Goal: Task Accomplishment & Management: Use online tool/utility

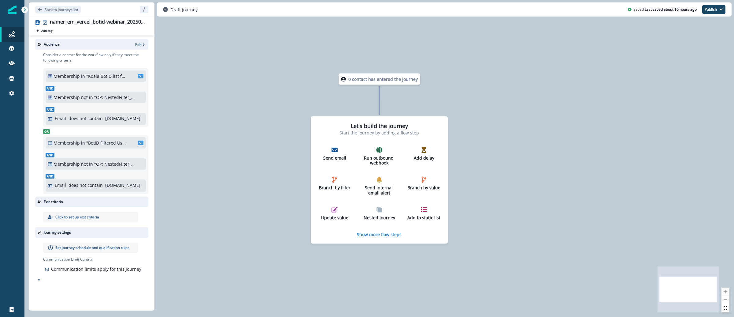
click at [15, 9] on img at bounding box center [12, 10] width 9 height 9
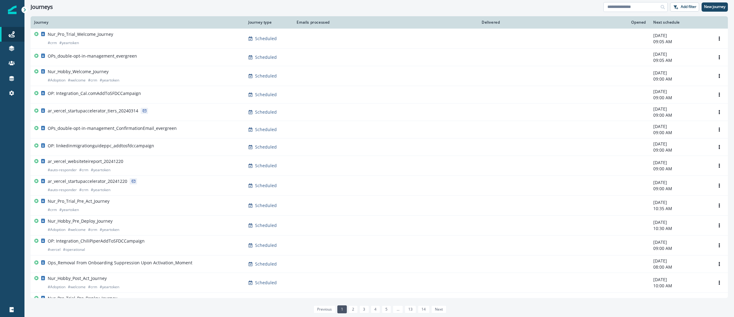
click at [651, 12] on input at bounding box center [636, 7] width 64 height 10
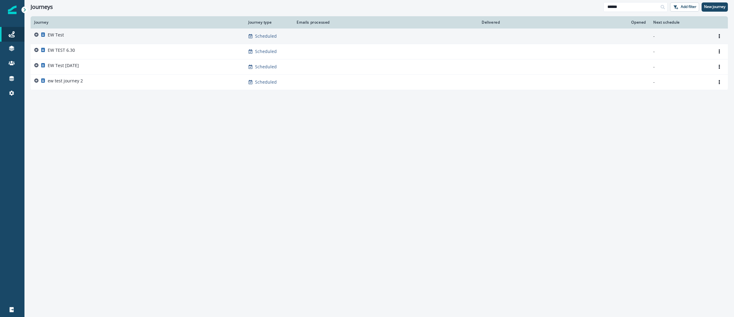
type input "******"
click at [76, 34] on div "EW Test" at bounding box center [137, 36] width 207 height 9
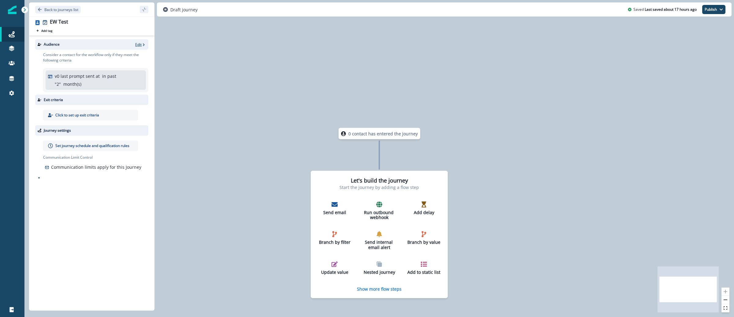
click at [136, 44] on p "Edit" at bounding box center [138, 44] width 6 height 5
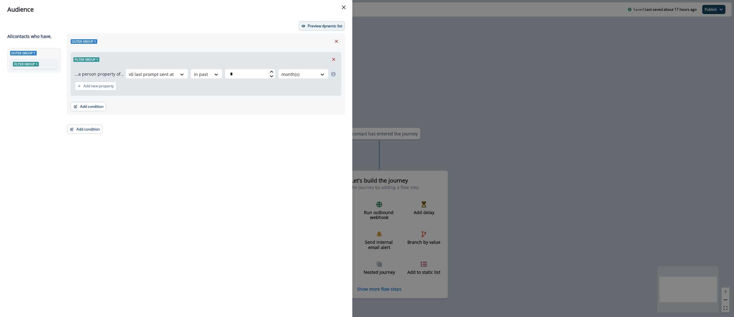
click at [328, 24] on p "Preview dynamic list" at bounding box center [325, 26] width 35 height 4
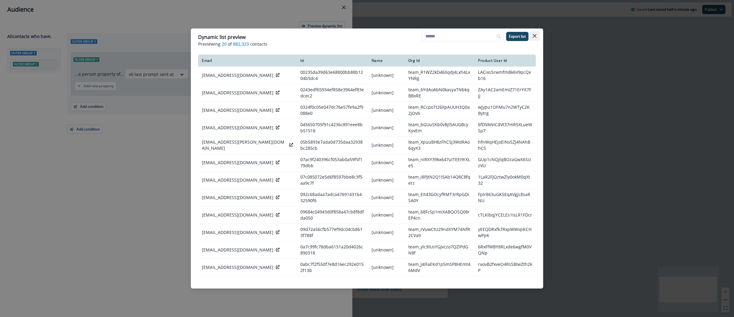
click at [538, 36] on button "Close" at bounding box center [535, 36] width 10 height 10
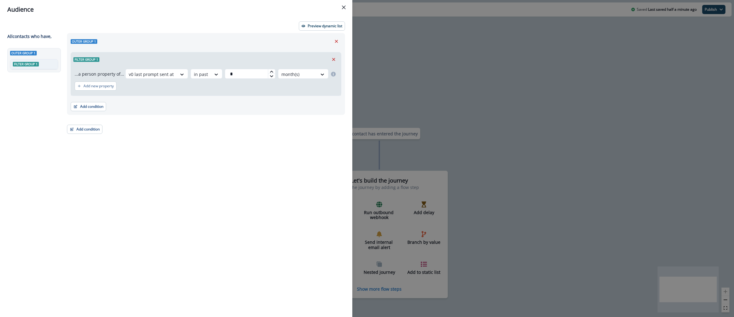
click at [522, 59] on div "Audience Preview dynamic list All contact s who have, Outer group 1 Filter grou…" at bounding box center [367, 158] width 734 height 317
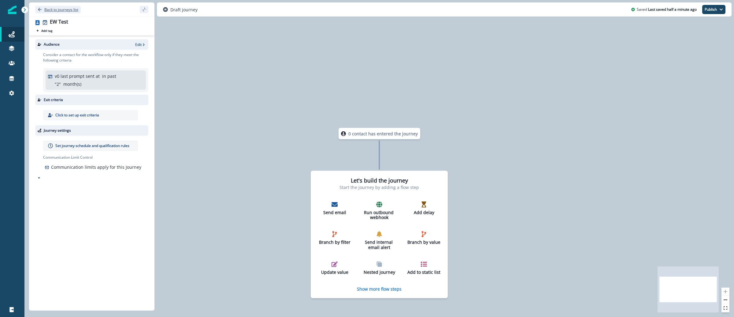
click at [63, 9] on p "Back to journeys list" at bounding box center [61, 9] width 34 height 5
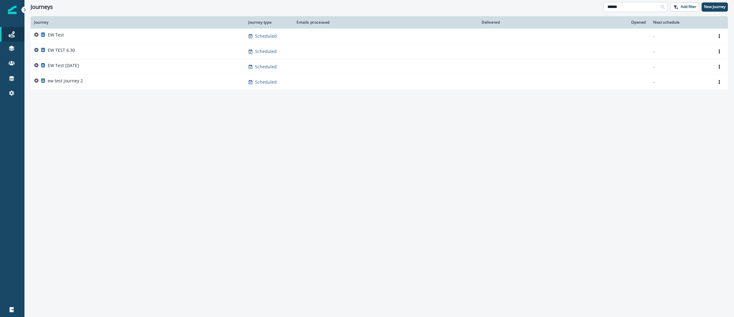
click at [616, 6] on input "******" at bounding box center [636, 7] width 64 height 10
click at [617, 6] on input "******" at bounding box center [636, 7] width 64 height 10
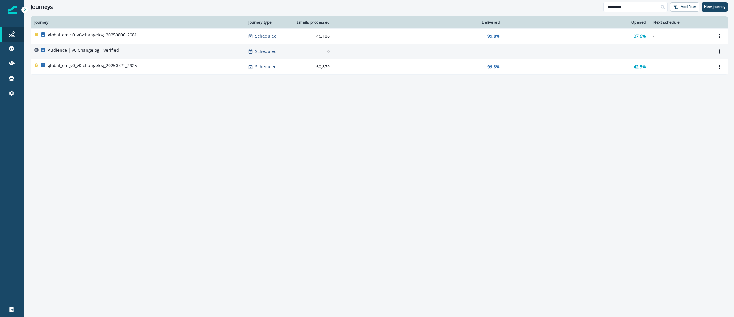
type input "*********"
click at [79, 48] on p "Audience | v0 Changelog - Verified" at bounding box center [83, 50] width 71 height 6
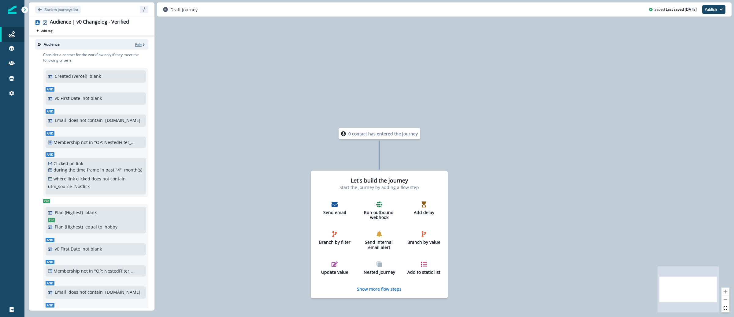
click at [135, 46] on p "Edit" at bounding box center [138, 44] width 6 height 5
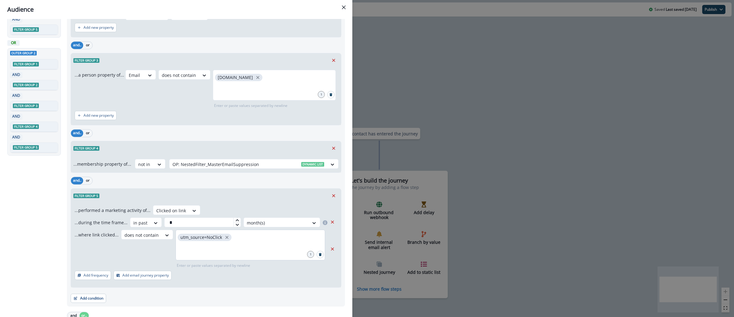
scroll to position [124, 0]
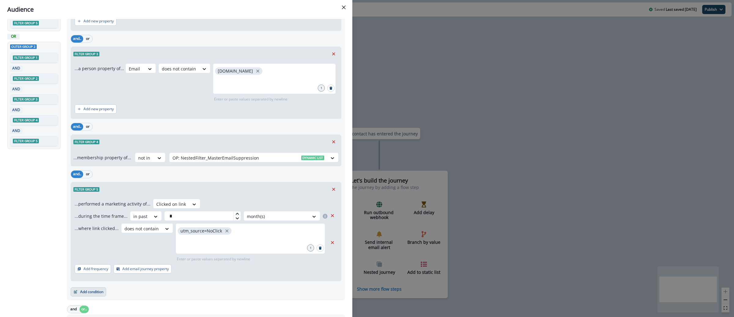
click at [73, 294] on button "Add condition" at bounding box center [88, 291] width 35 height 9
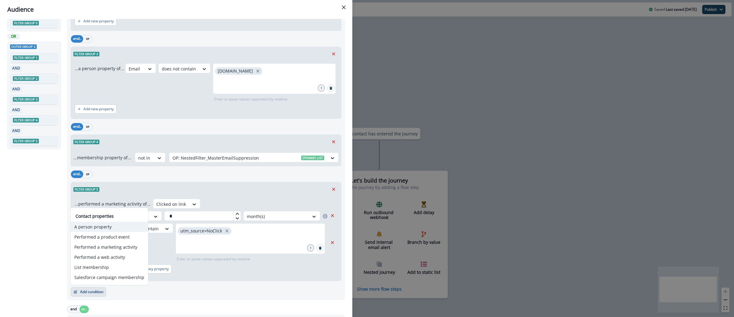
click at [94, 228] on button "A person property" at bounding box center [109, 227] width 77 height 10
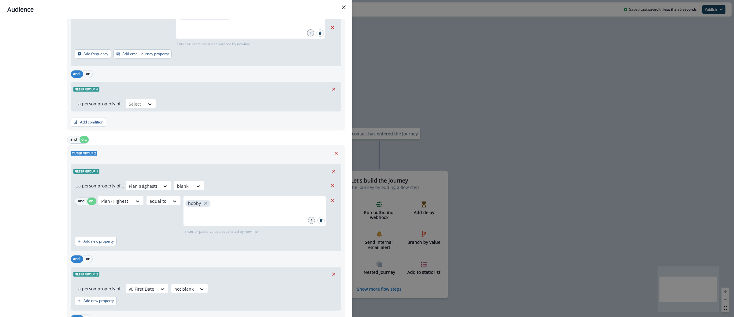
scroll to position [331, 0]
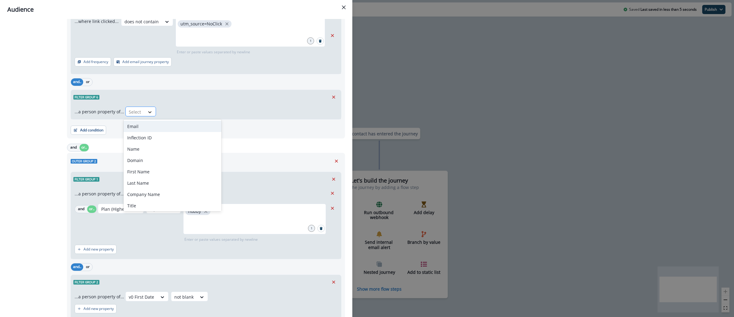
click at [148, 109] on div at bounding box center [150, 112] width 11 height 10
type input "**"
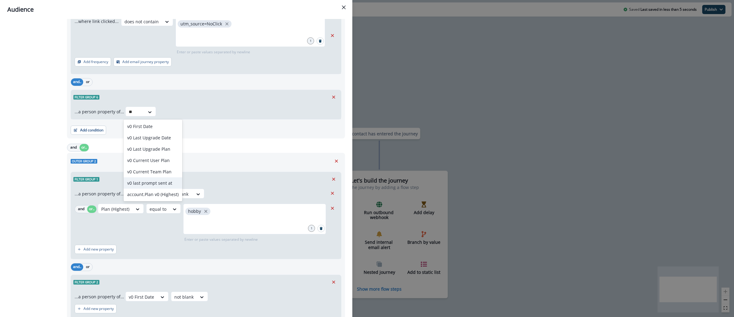
click at [152, 187] on div "v0 last prompt sent at" at bounding box center [153, 182] width 59 height 11
click at [205, 111] on div "Select" at bounding box center [200, 112] width 19 height 10
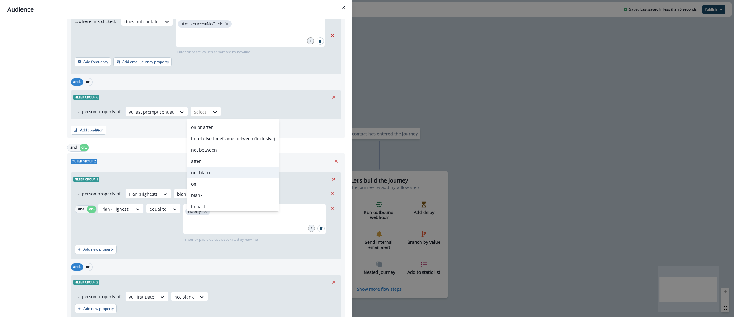
scroll to position [46, 0]
click at [209, 208] on div "in past" at bounding box center [233, 204] width 91 height 11
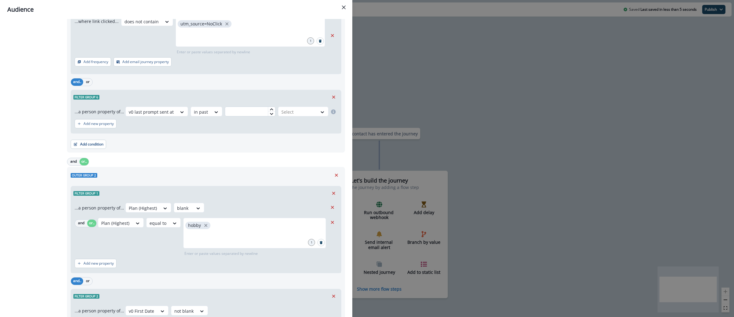
click at [259, 109] on input "text" at bounding box center [250, 111] width 50 height 10
type input "*"
click at [320, 111] on icon at bounding box center [323, 112] width 6 height 6
click at [293, 147] on div "month(s)" at bounding box center [298, 148] width 50 height 11
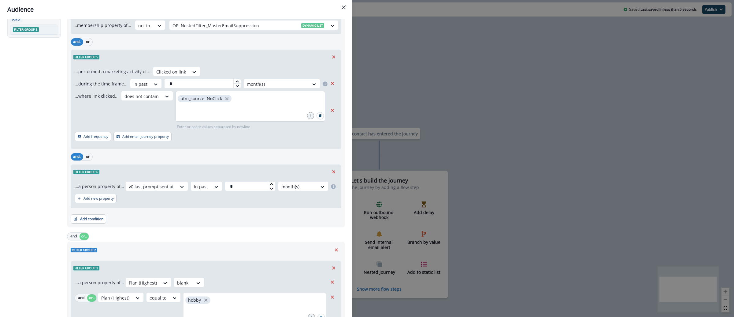
scroll to position [249, 0]
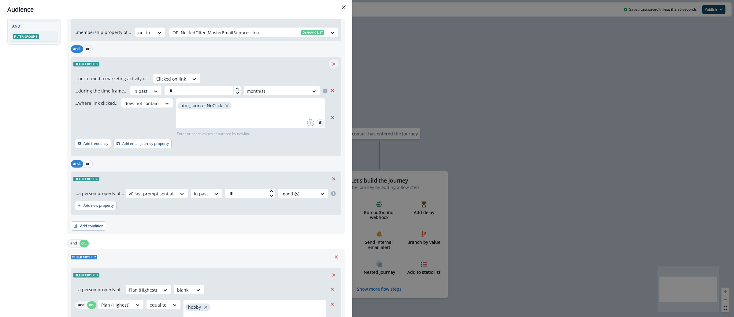
click at [332, 64] on icon "Remove" at bounding box center [333, 63] width 3 height 3
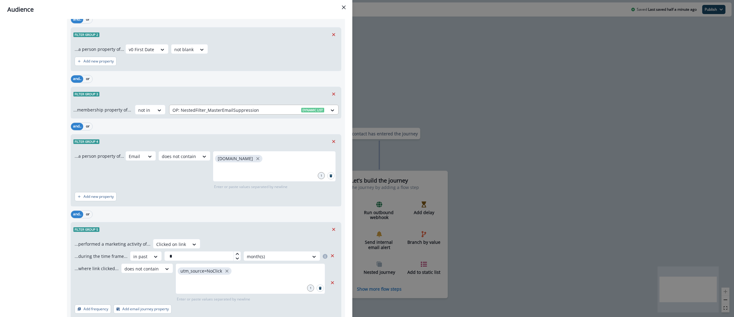
scroll to position [524, 0]
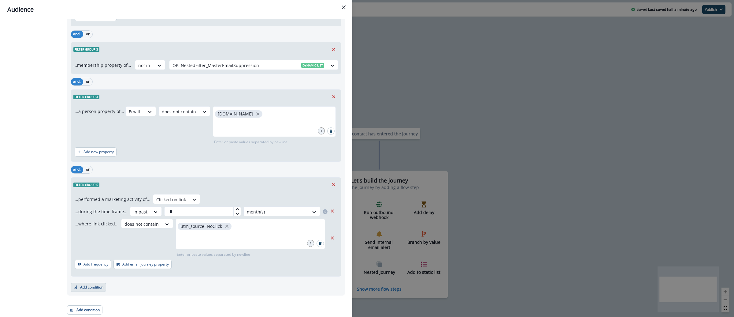
click at [89, 285] on button "Add condition" at bounding box center [88, 286] width 35 height 9
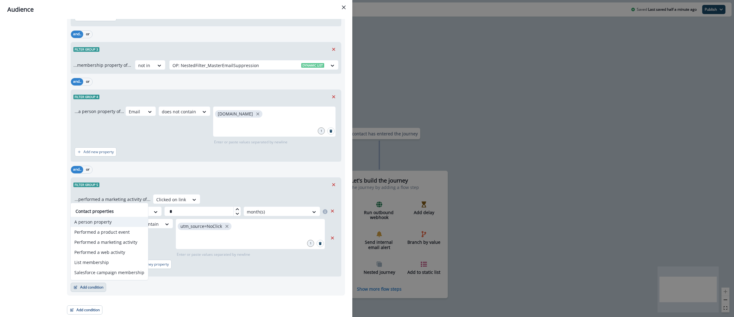
click at [104, 222] on button "A person property" at bounding box center [109, 222] width 77 height 10
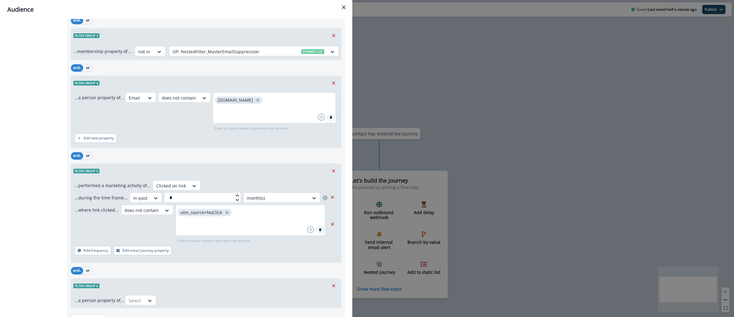
scroll to position [568, 0]
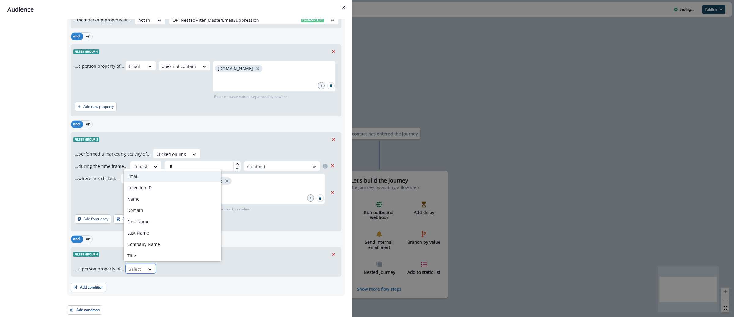
click at [138, 270] on div at bounding box center [135, 269] width 13 height 8
type input "**"
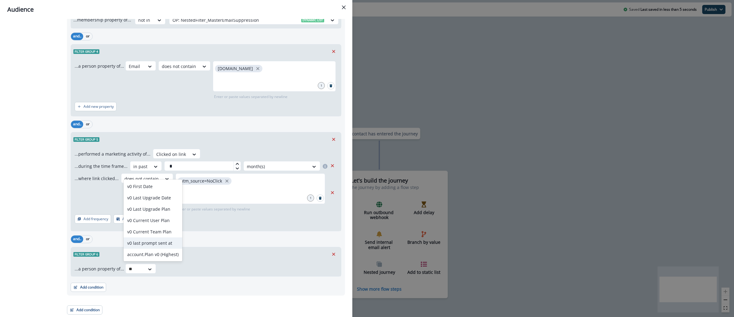
click at [163, 244] on div "v0 last prompt sent at" at bounding box center [153, 242] width 59 height 11
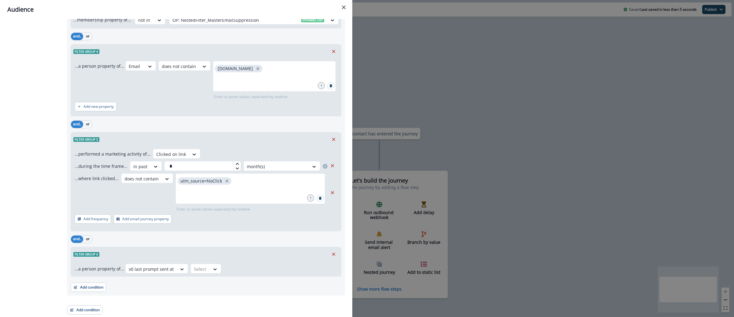
click at [197, 274] on div "...a person property of... option v0 last prompt sent at, selected. v0 last pro…" at bounding box center [206, 268] width 270 height 15
click at [174, 269] on div at bounding box center [151, 269] width 45 height 8
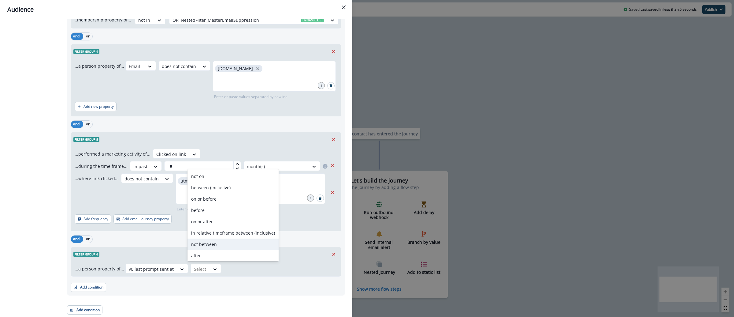
scroll to position [46, 0]
click at [206, 255] on div "in past" at bounding box center [233, 254] width 91 height 11
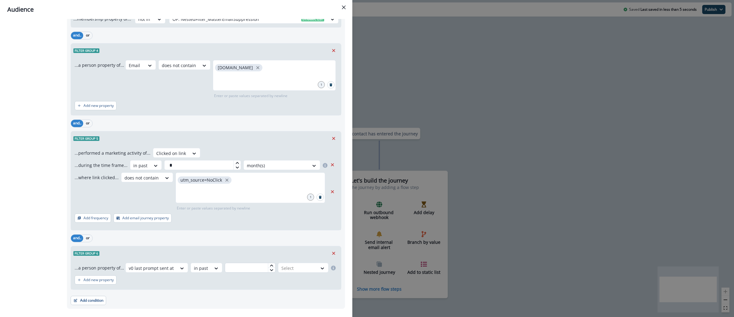
click at [237, 272] on input "text" at bounding box center [250, 268] width 50 height 10
type input "*"
click at [320, 268] on icon at bounding box center [323, 268] width 6 height 6
click at [296, 302] on div "month(s)" at bounding box center [298, 305] width 50 height 11
click at [331, 139] on icon "Remove" at bounding box center [334, 139] width 6 height 6
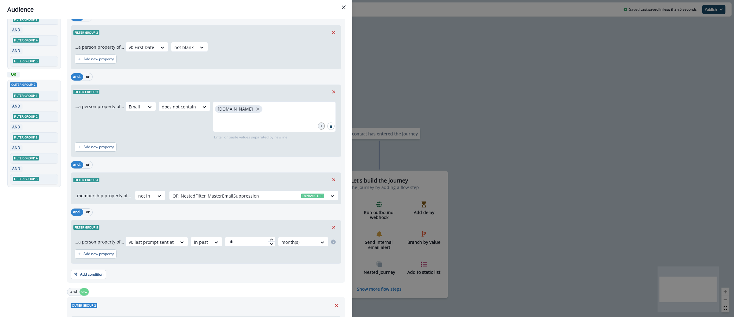
scroll to position [0, 0]
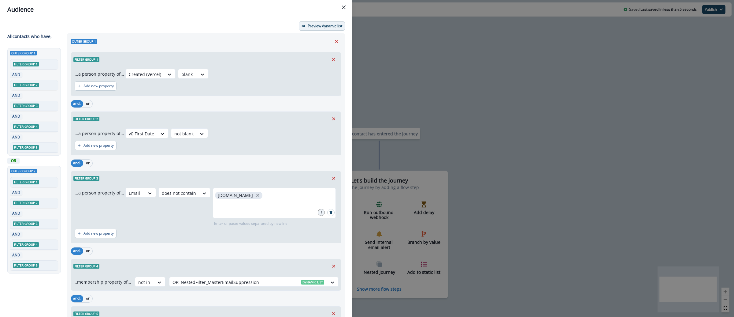
click at [312, 26] on p "Preview dynamic list" at bounding box center [325, 26] width 35 height 4
